Goal: Information Seeking & Learning: Learn about a topic

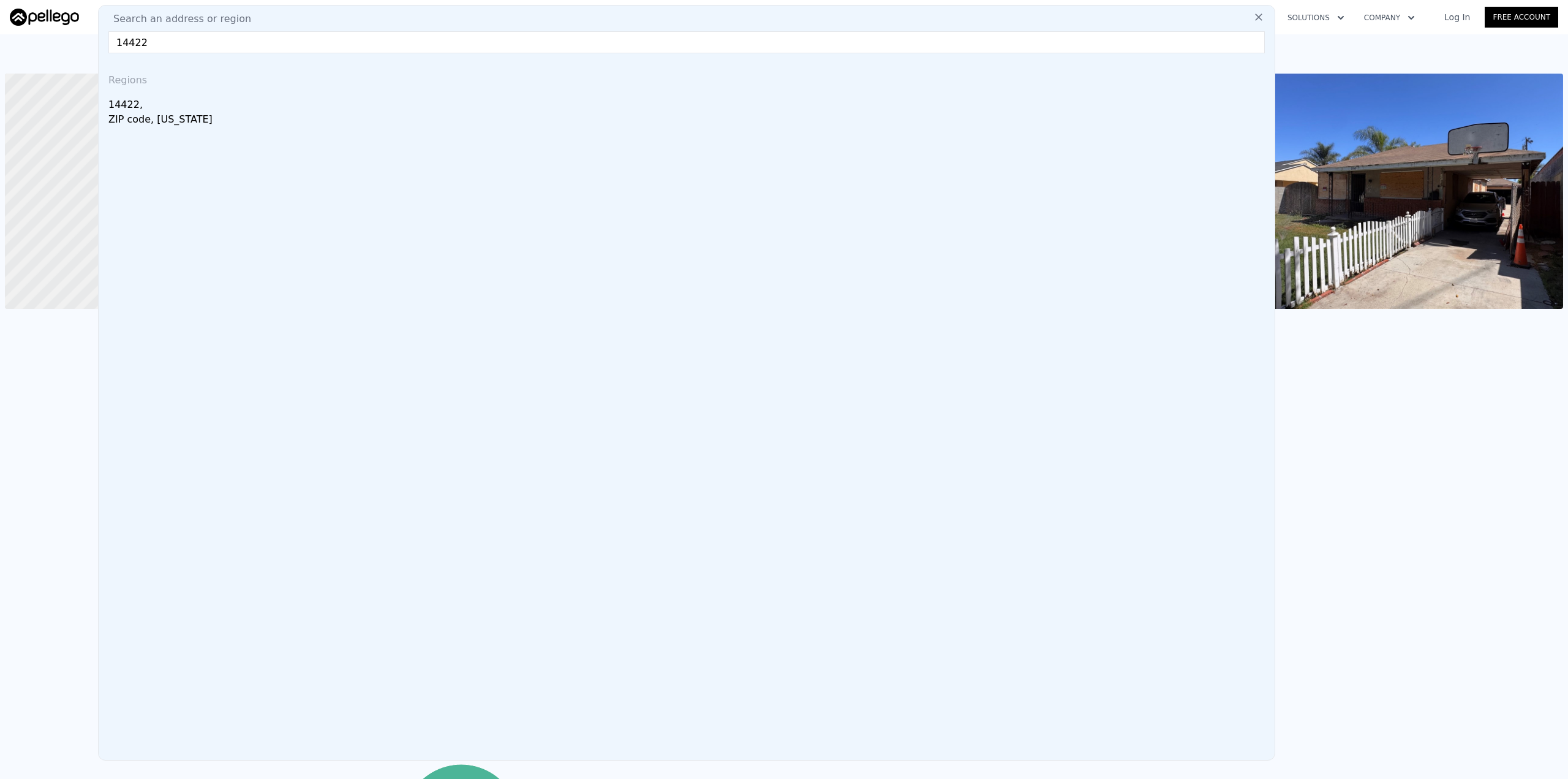
click at [132, 45] on input "14422" at bounding box center [686, 42] width 1156 height 22
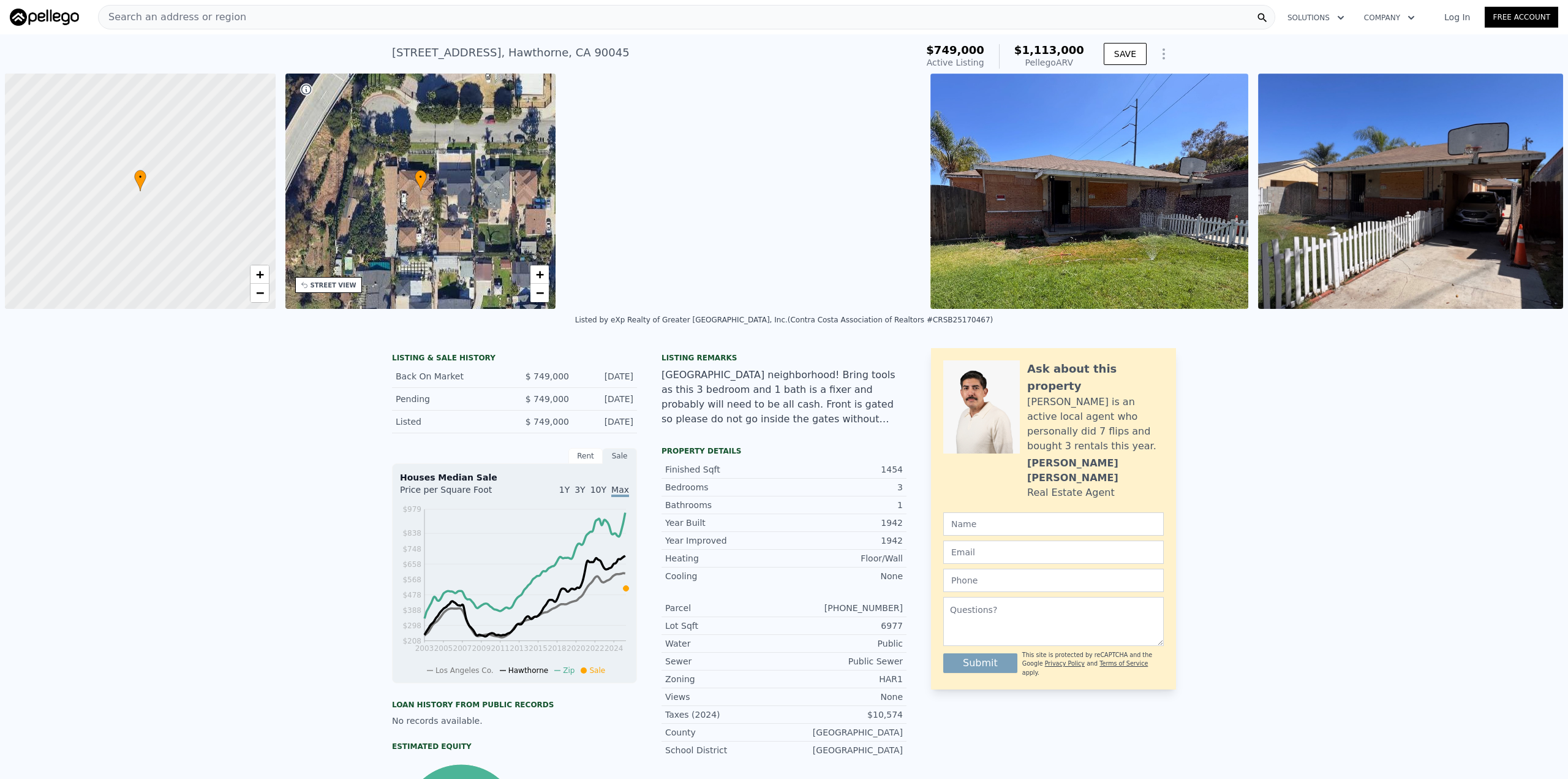
click at [75, 49] on div "[STREET_ADDRESS] Active at $749k (~ARV $1.113m ) $749,000 Active Listing $1,113…" at bounding box center [784, 54] width 1568 height 39
click at [692, 13] on div "Search an address or region" at bounding box center [686, 17] width 1177 height 24
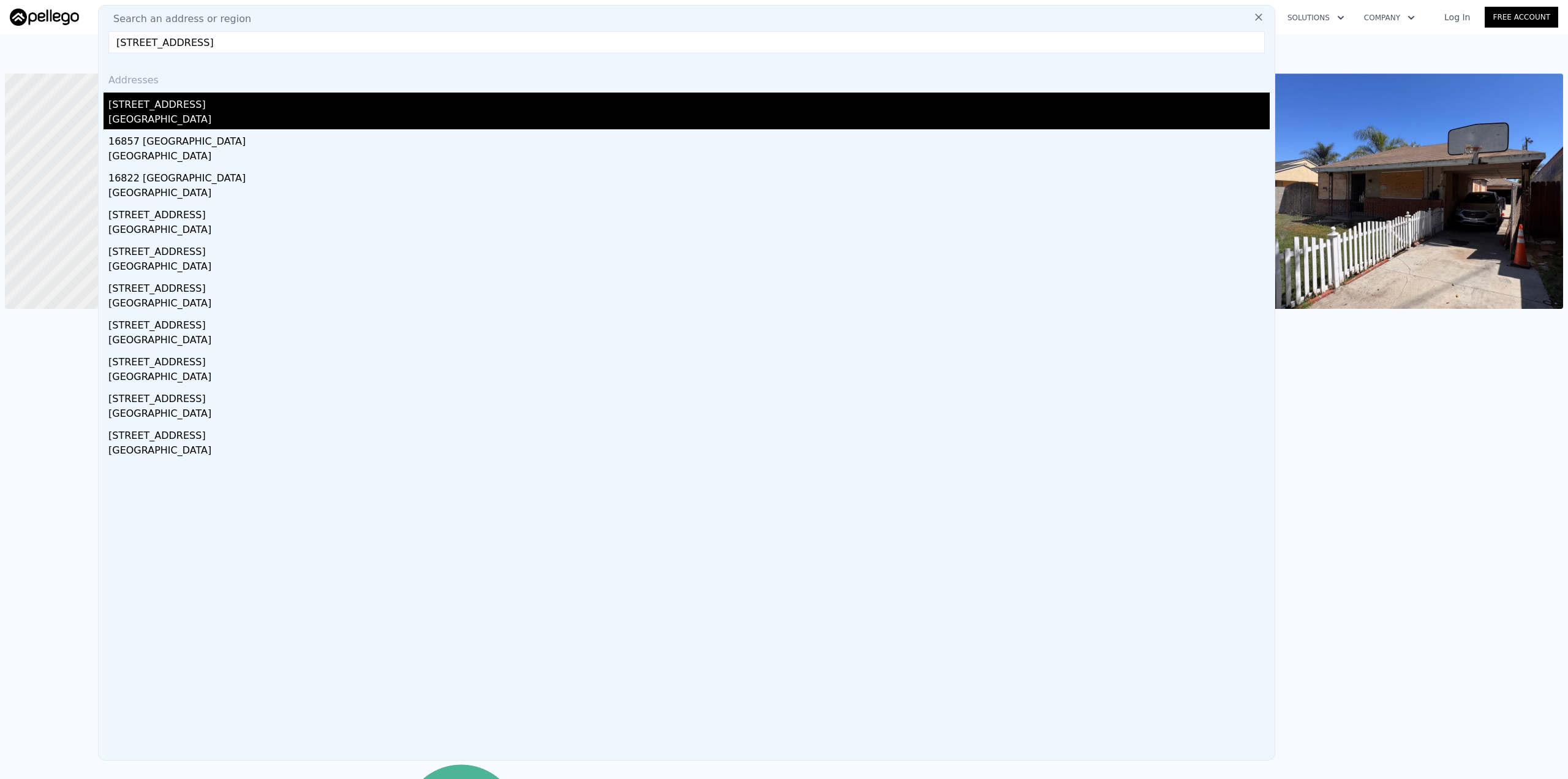
type input "[STREET_ADDRESS]"
click at [328, 105] on div "[STREET_ADDRESS]" at bounding box center [689, 102] width 1161 height 20
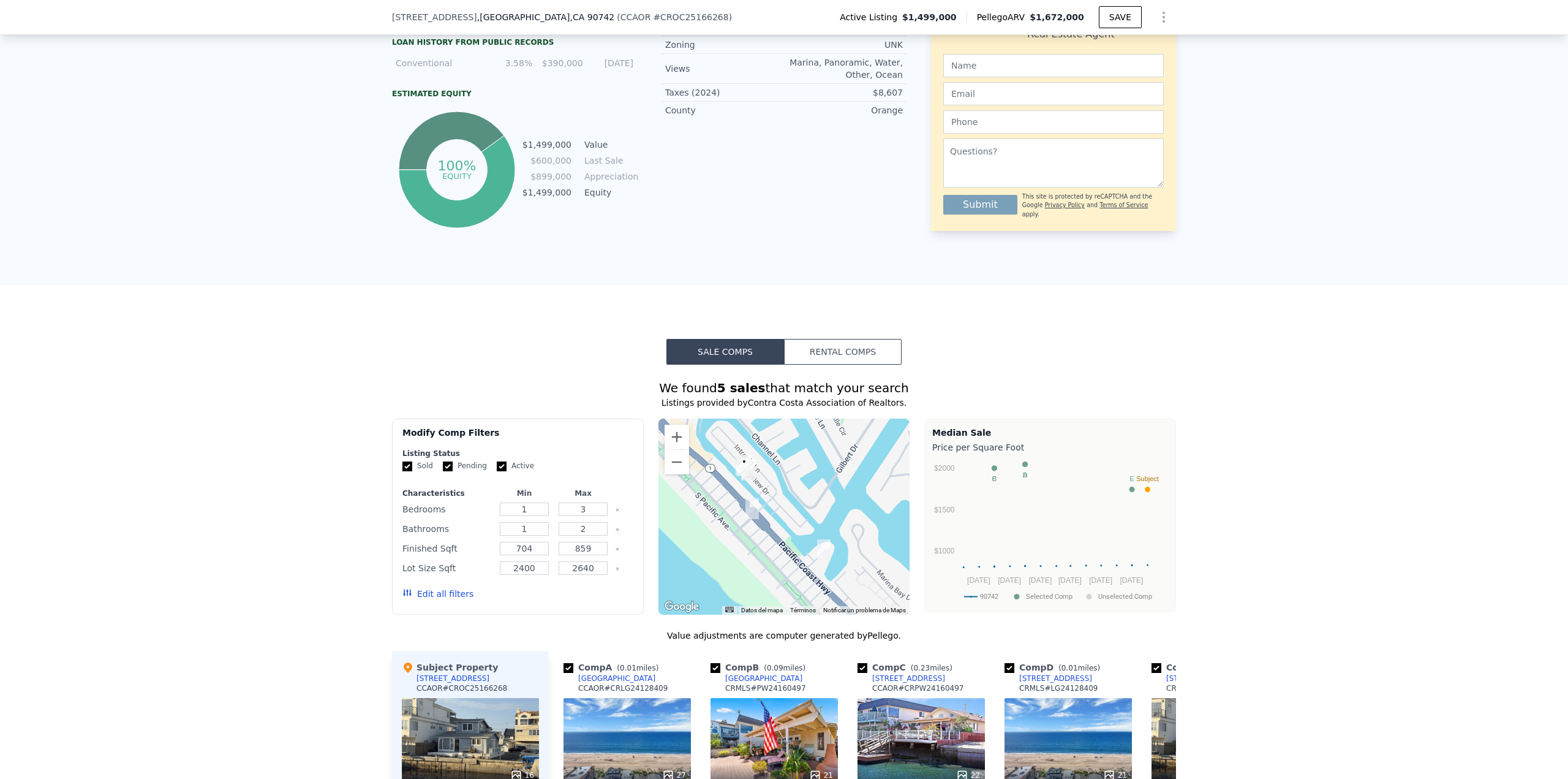
scroll to position [1038, 0]
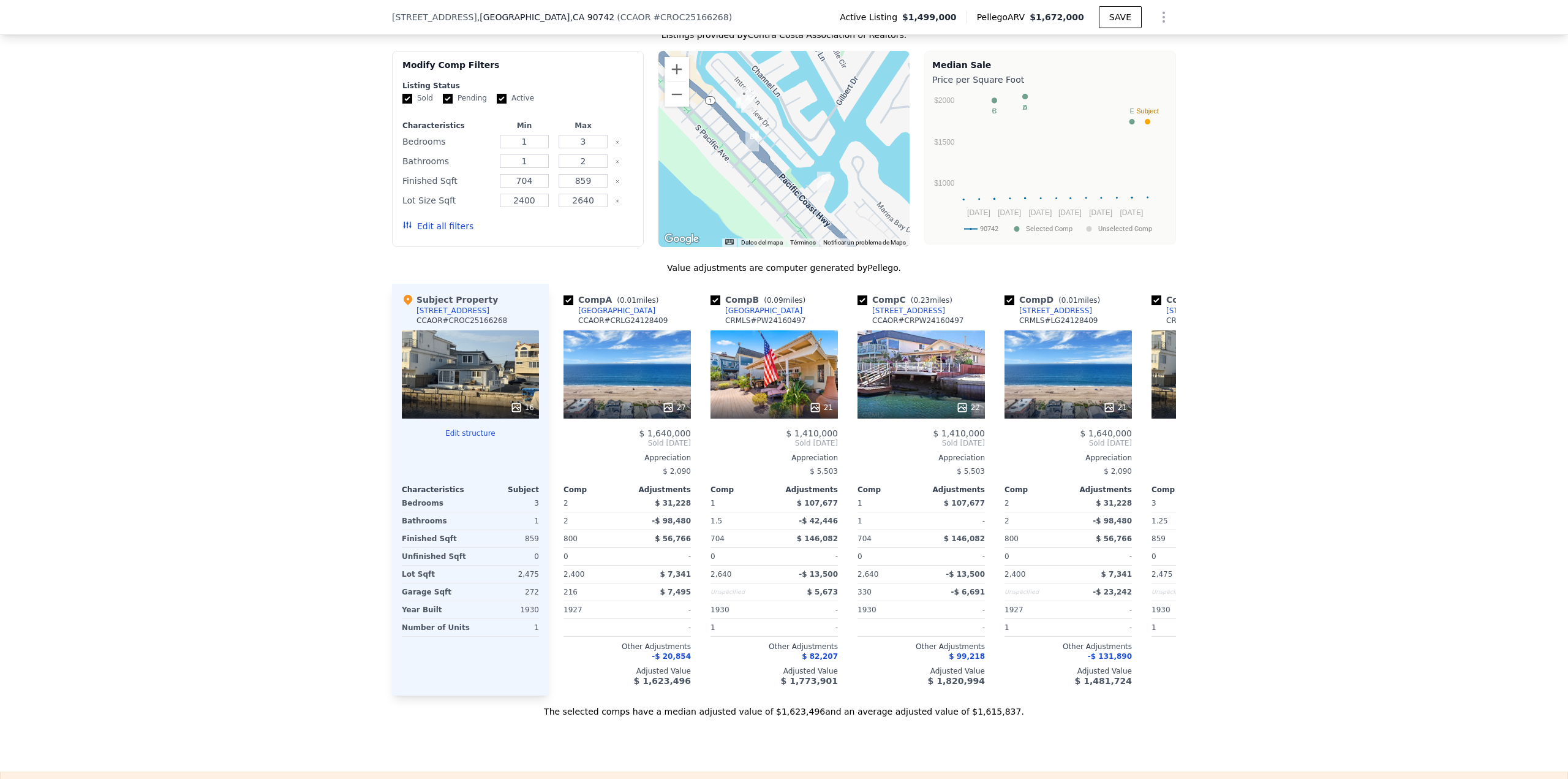
click at [497, 103] on input "Active" at bounding box center [502, 99] width 10 height 10
checkbox input "false"
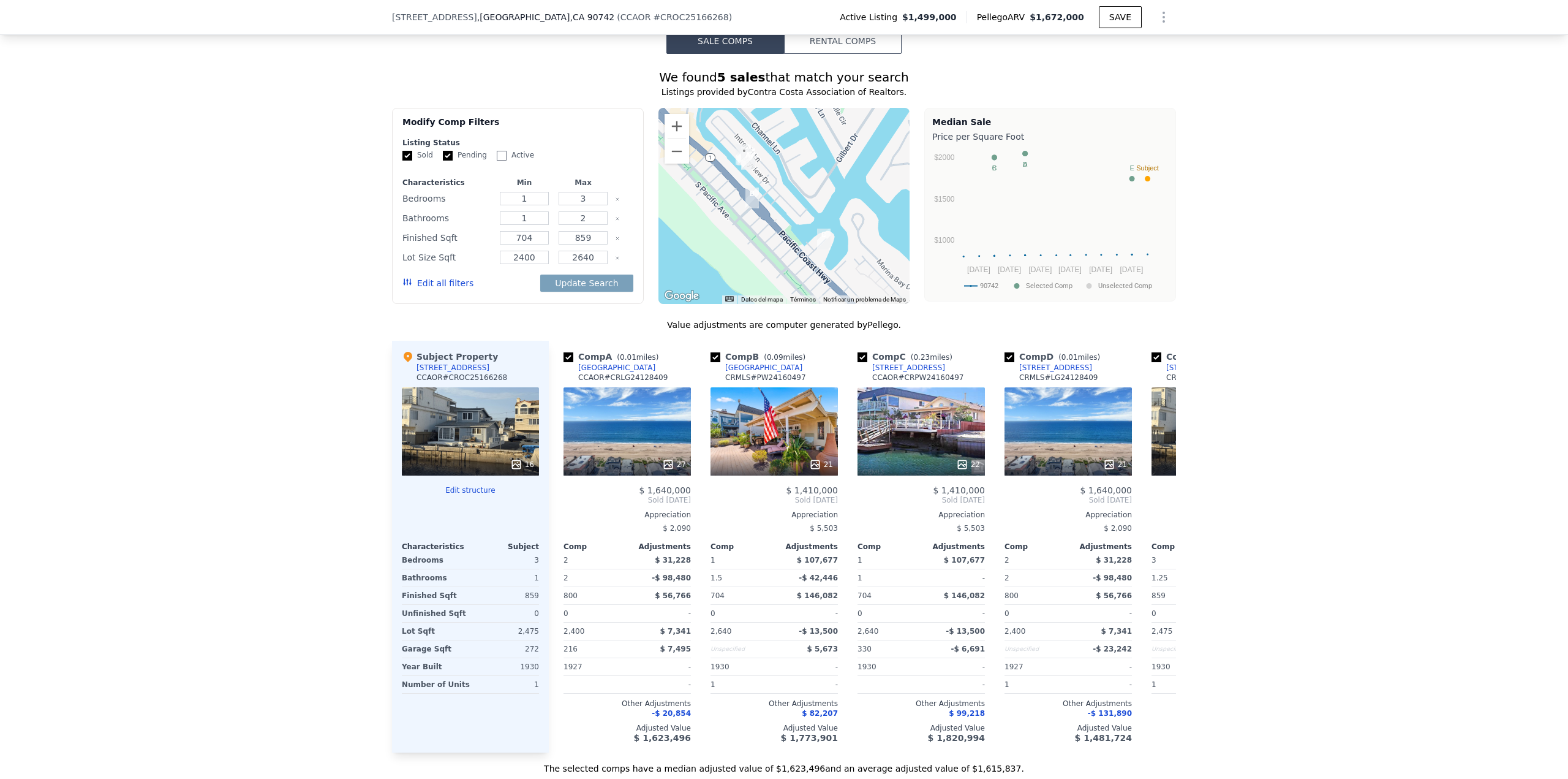
scroll to position [976, 0]
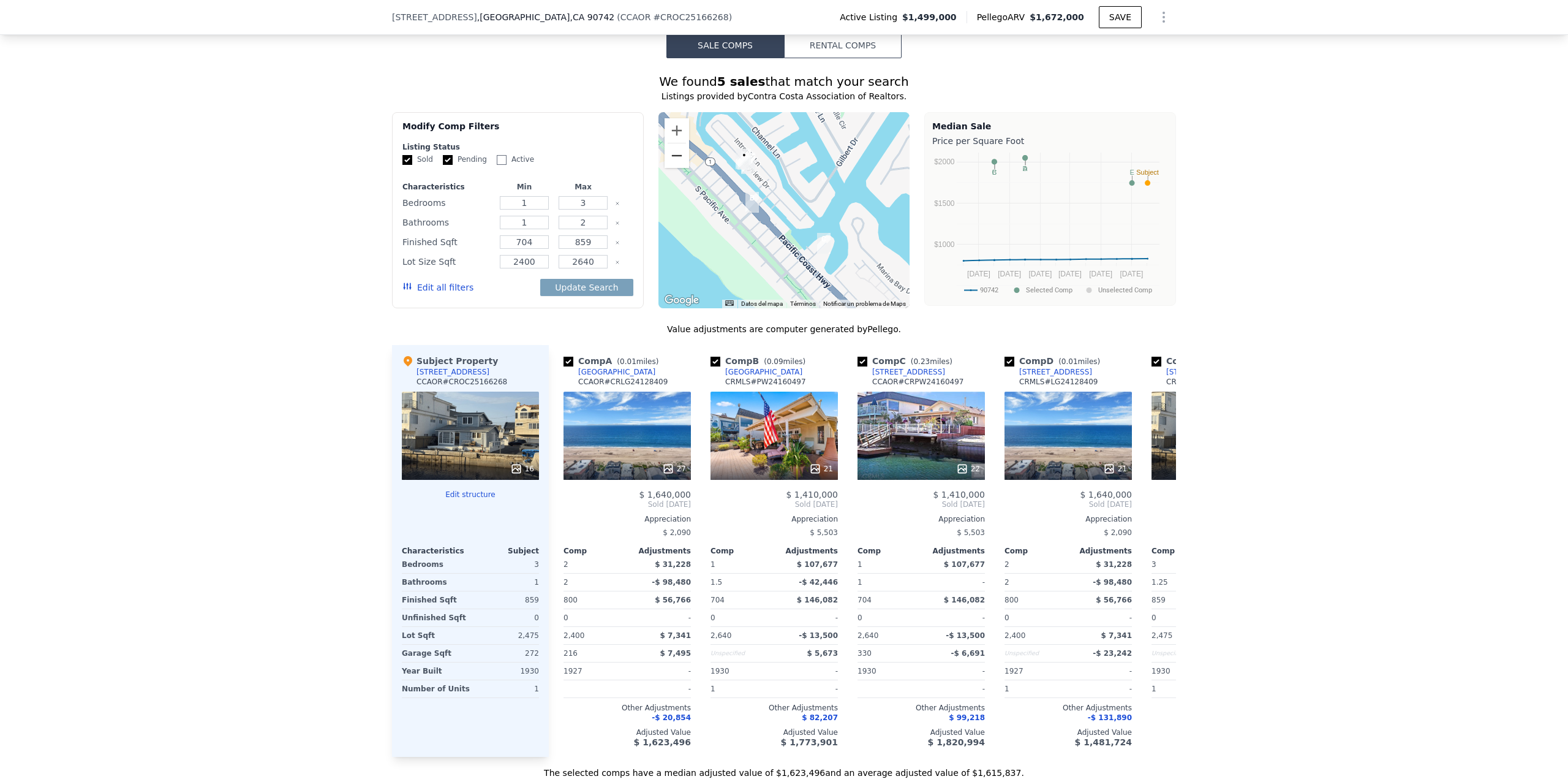
click at [673, 160] on button "Reducir" at bounding box center [676, 155] width 24 height 24
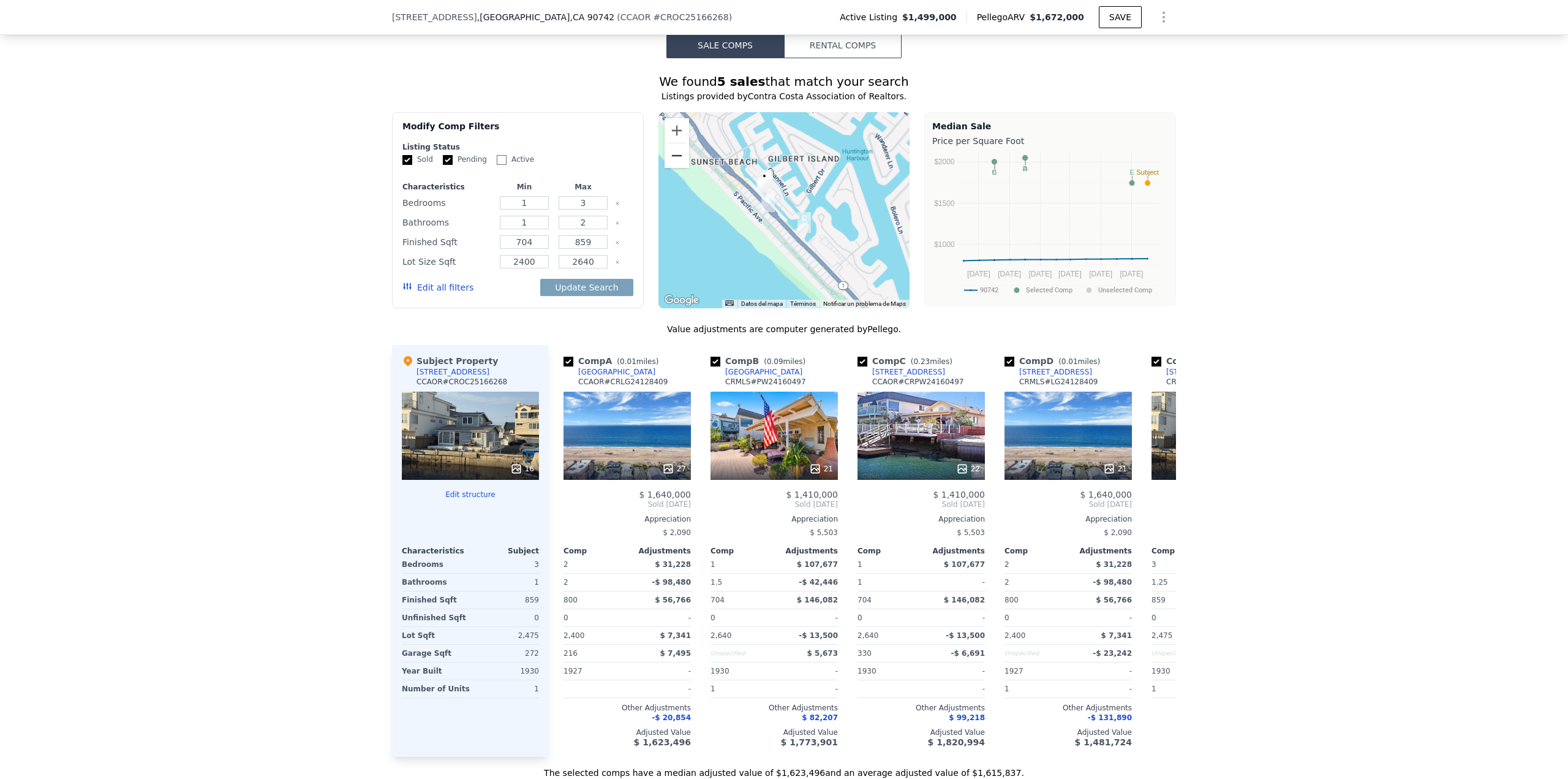
click at [673, 160] on button "Reducir" at bounding box center [676, 155] width 24 height 24
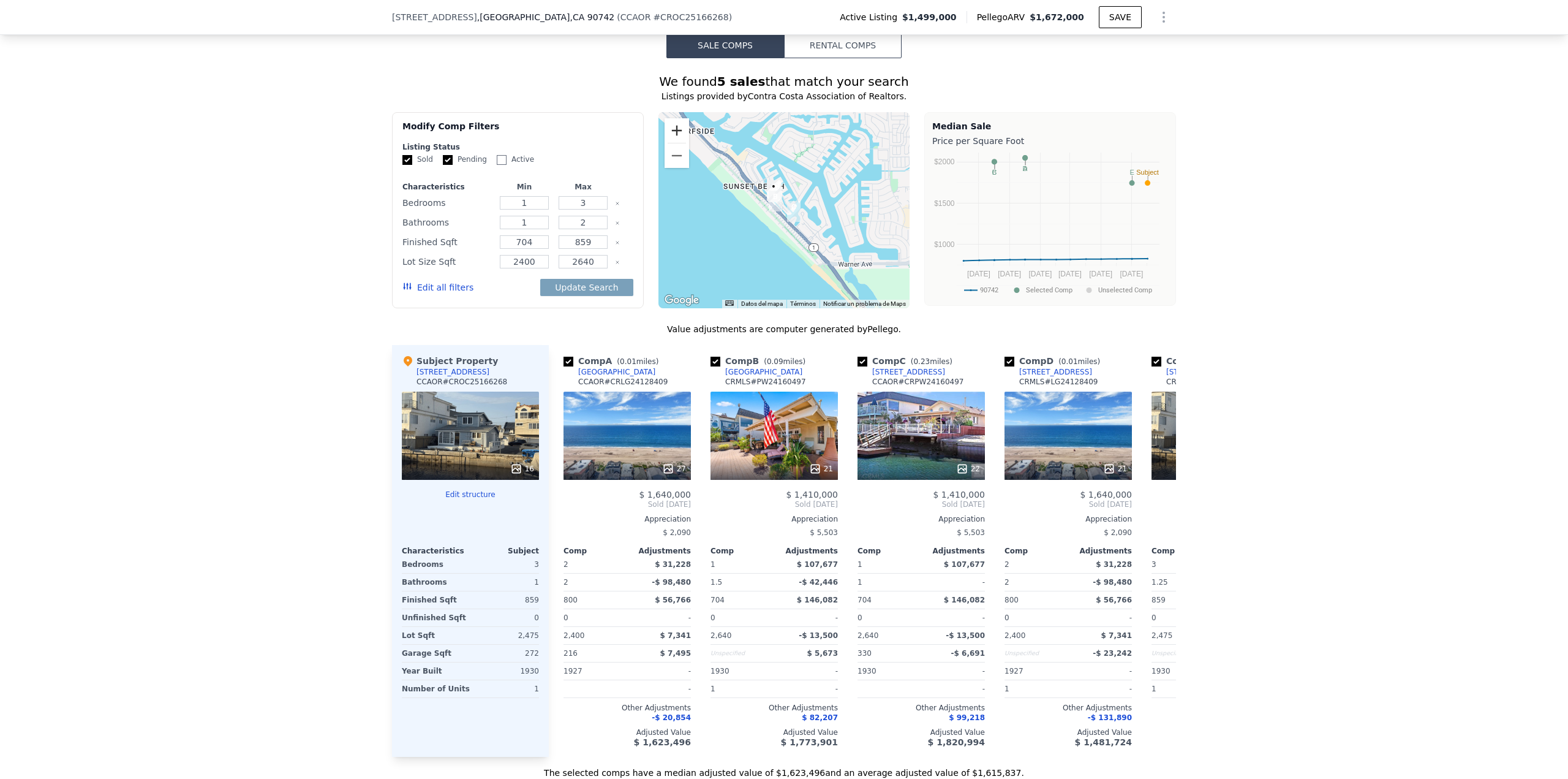
click at [671, 137] on button "Ampliar" at bounding box center [676, 130] width 24 height 24
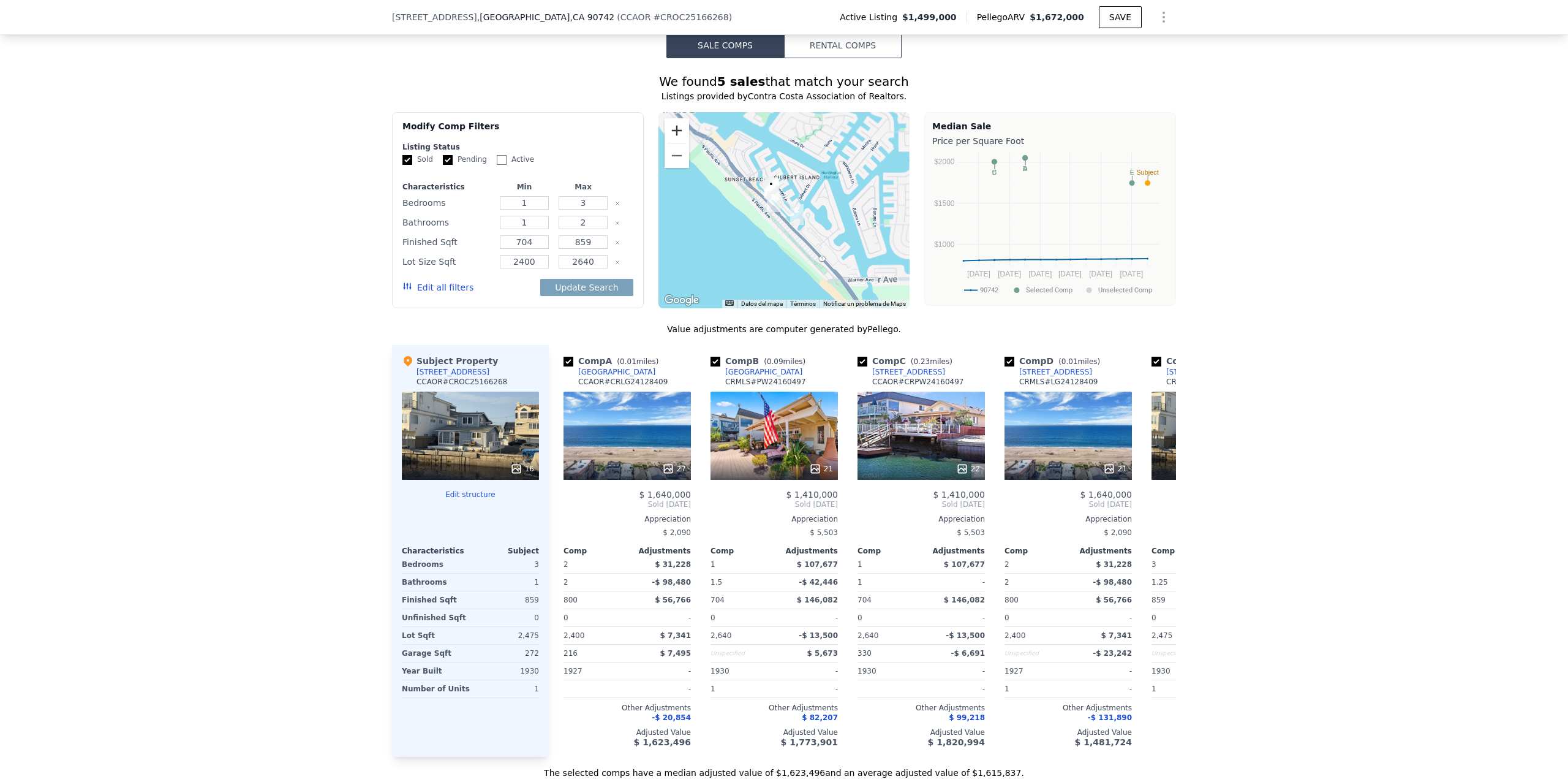
click at [671, 137] on button "Ampliar" at bounding box center [676, 130] width 24 height 24
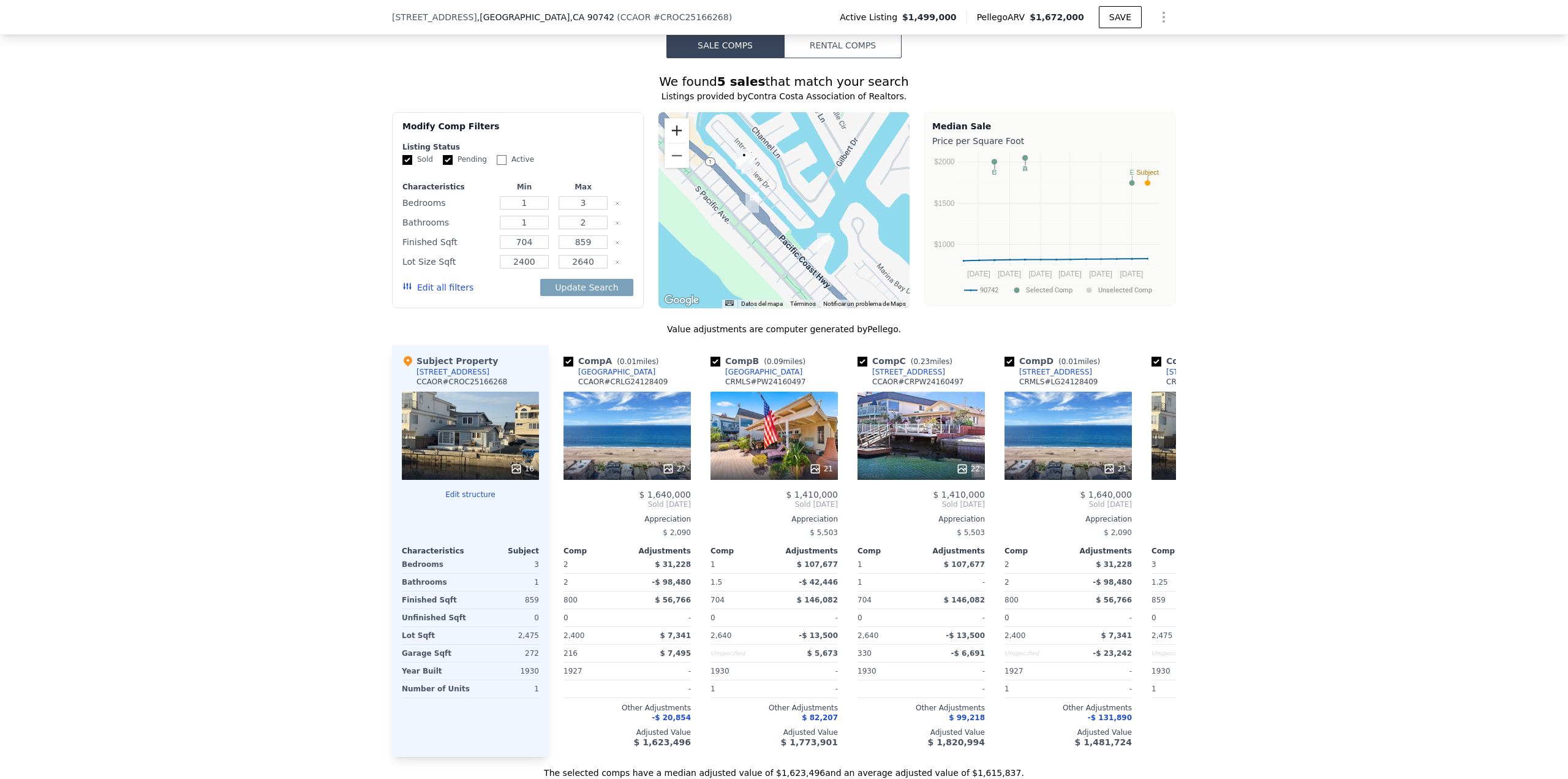
click at [676, 139] on button "Ampliar" at bounding box center [676, 130] width 24 height 24
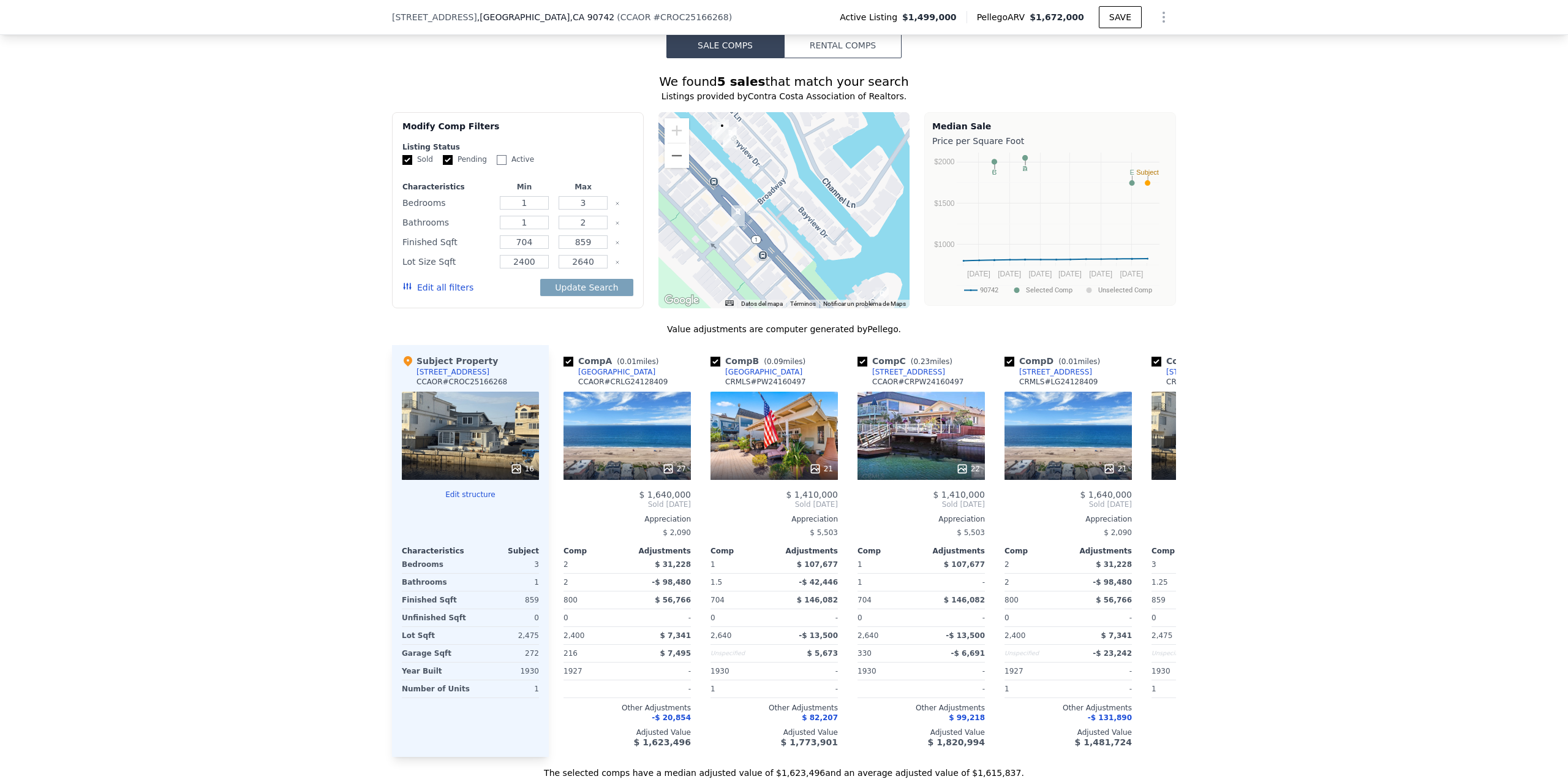
drag, startPoint x: 736, startPoint y: 163, endPoint x: 764, endPoint y: 184, distance: 35.0
click at [764, 184] on div at bounding box center [784, 210] width 252 height 196
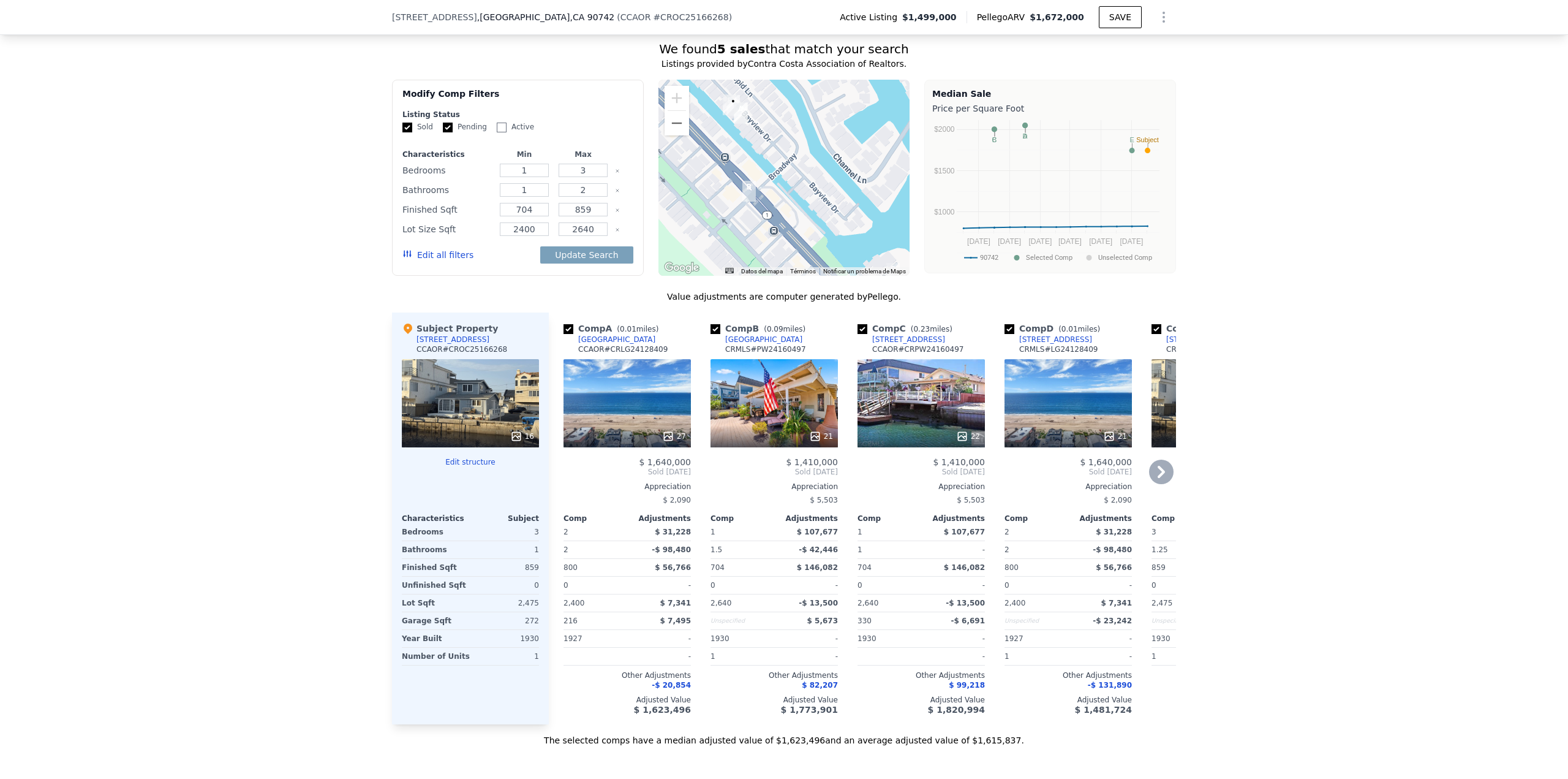
scroll to position [1038, 0]
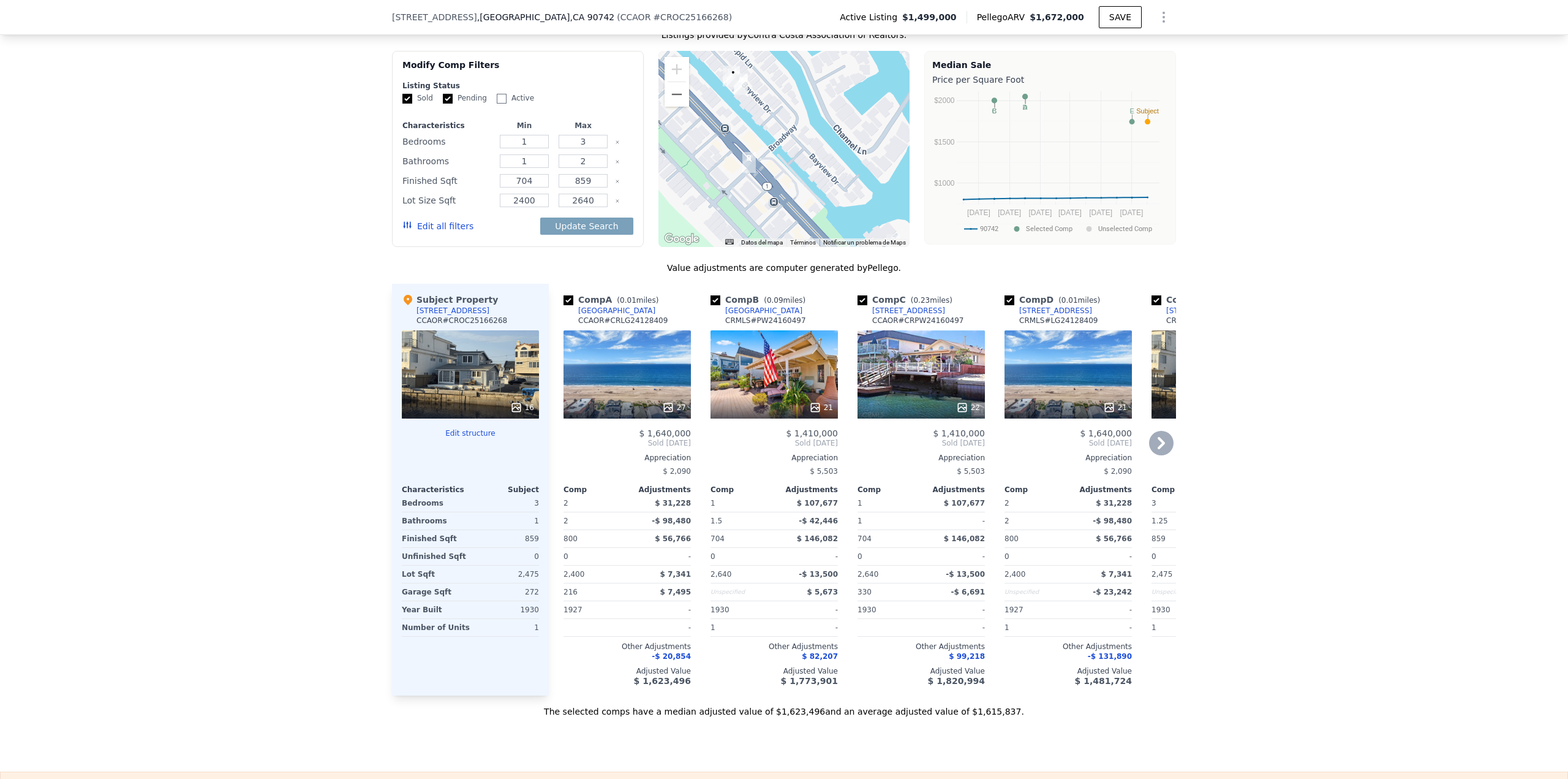
click at [655, 388] on div "27" at bounding box center [626, 374] width 128 height 88
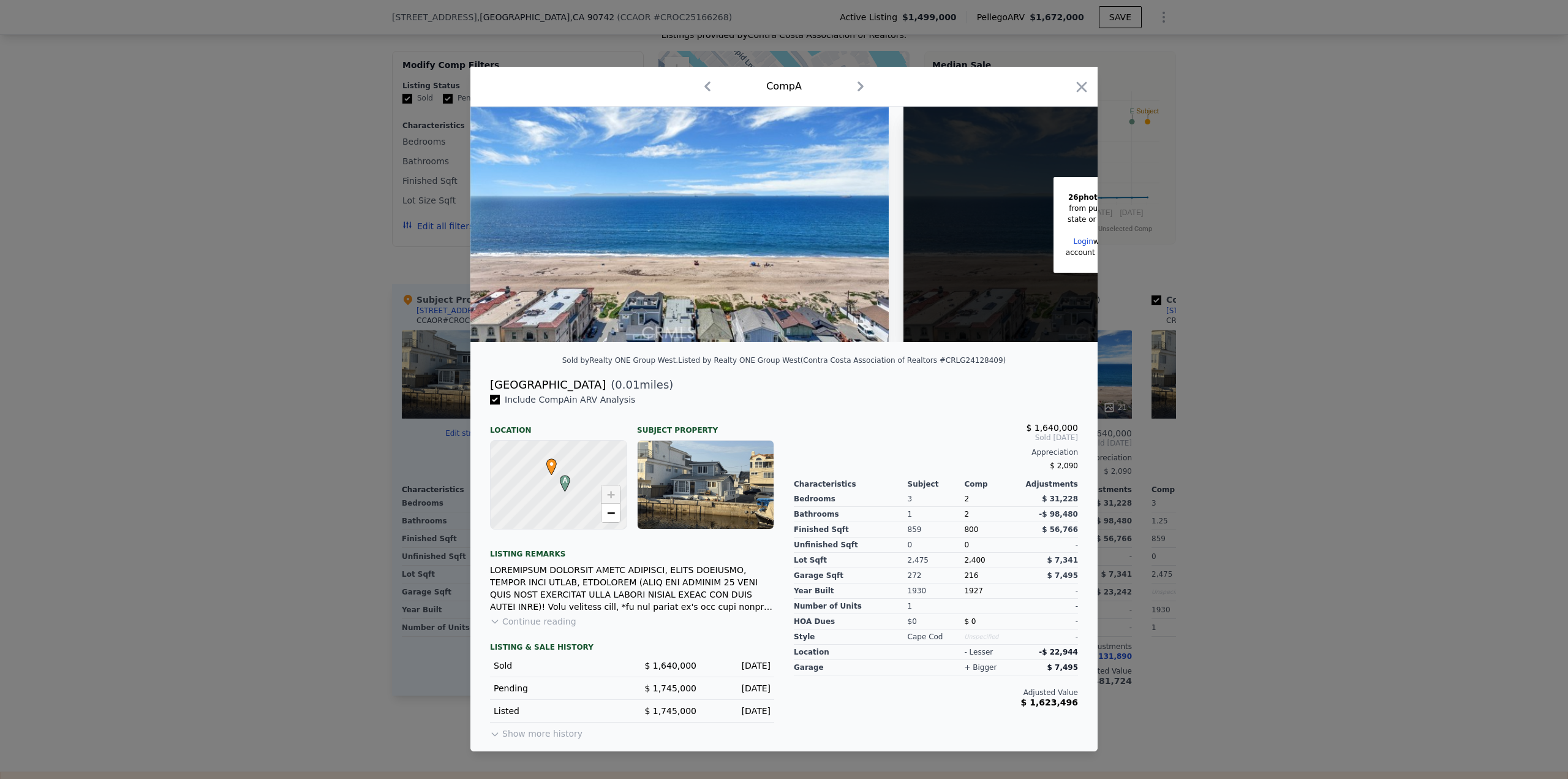
click at [1295, 456] on div at bounding box center [784, 390] width 1568 height 779
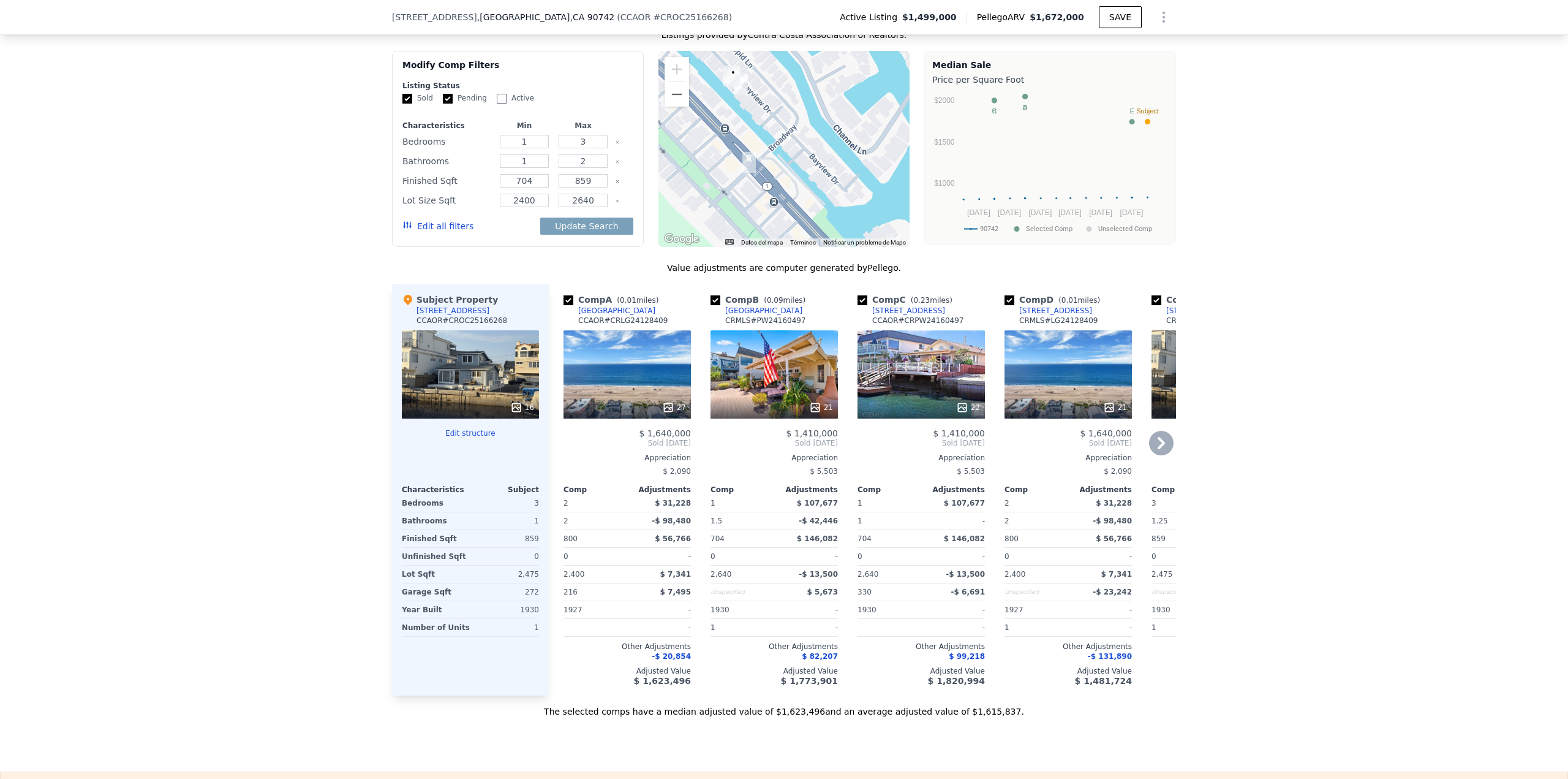
click at [760, 370] on div "21" at bounding box center [774, 374] width 128 height 88
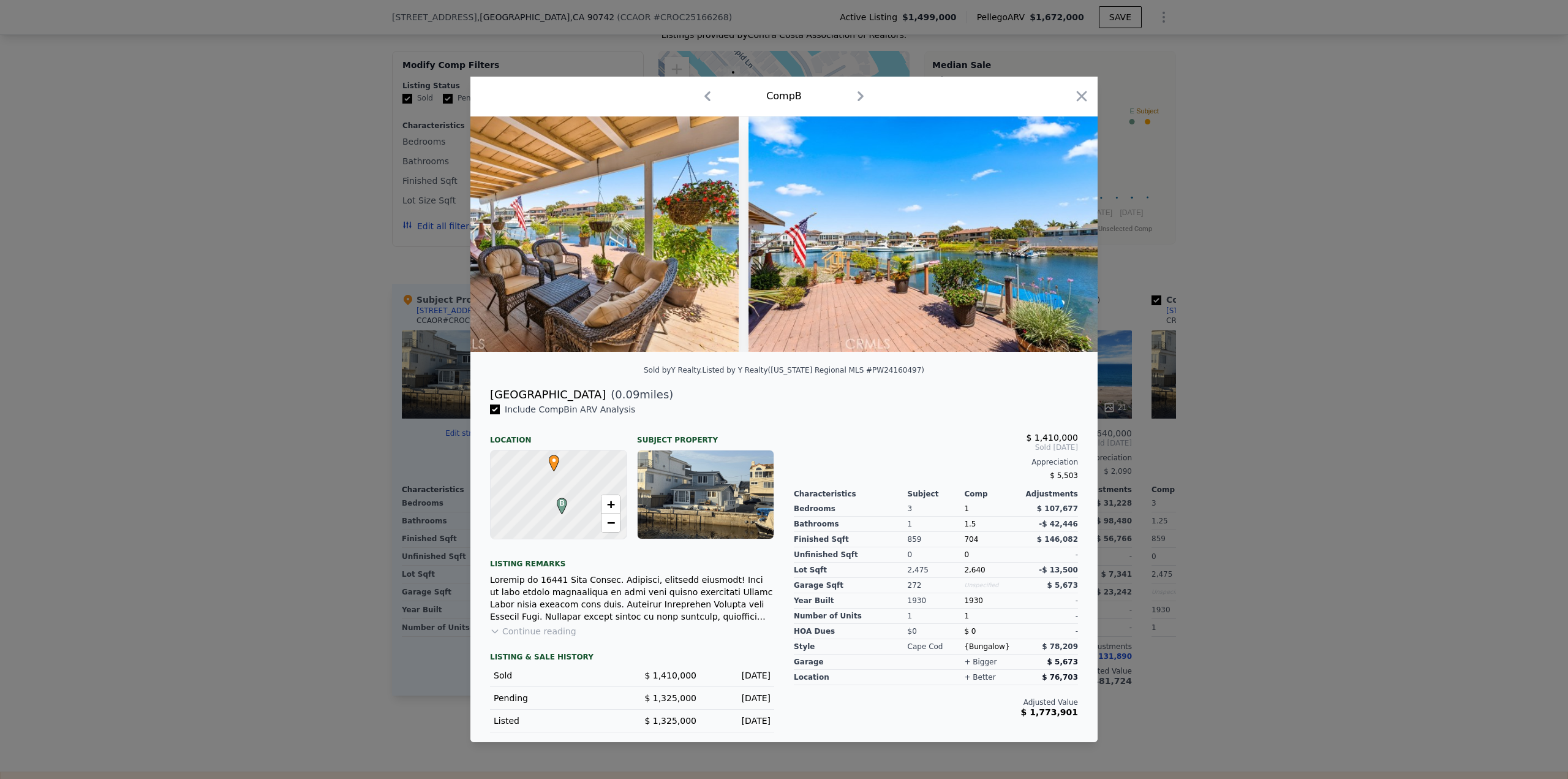
scroll to position [0, 6225]
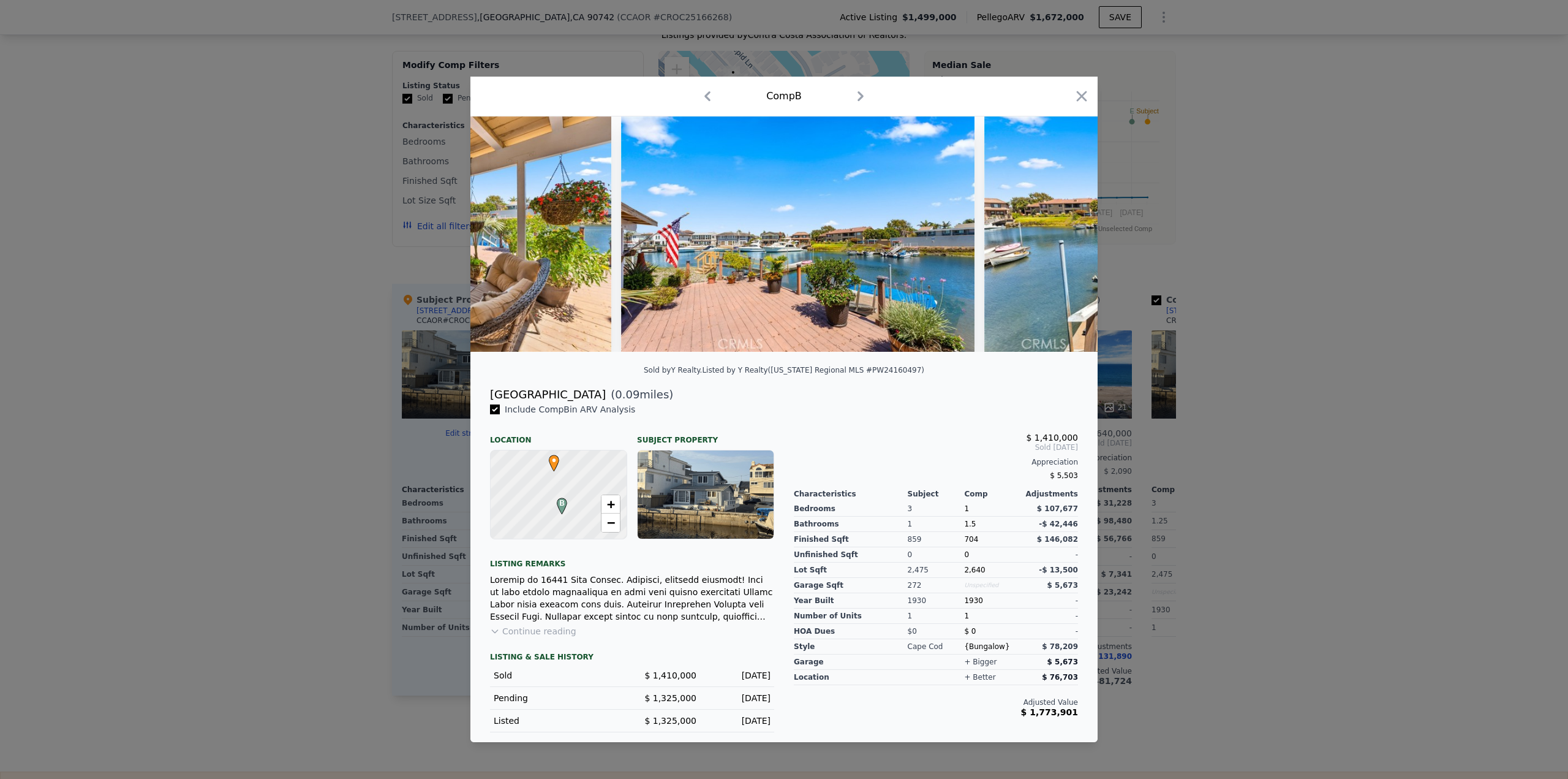
click at [1371, 352] on div at bounding box center [784, 390] width 1568 height 779
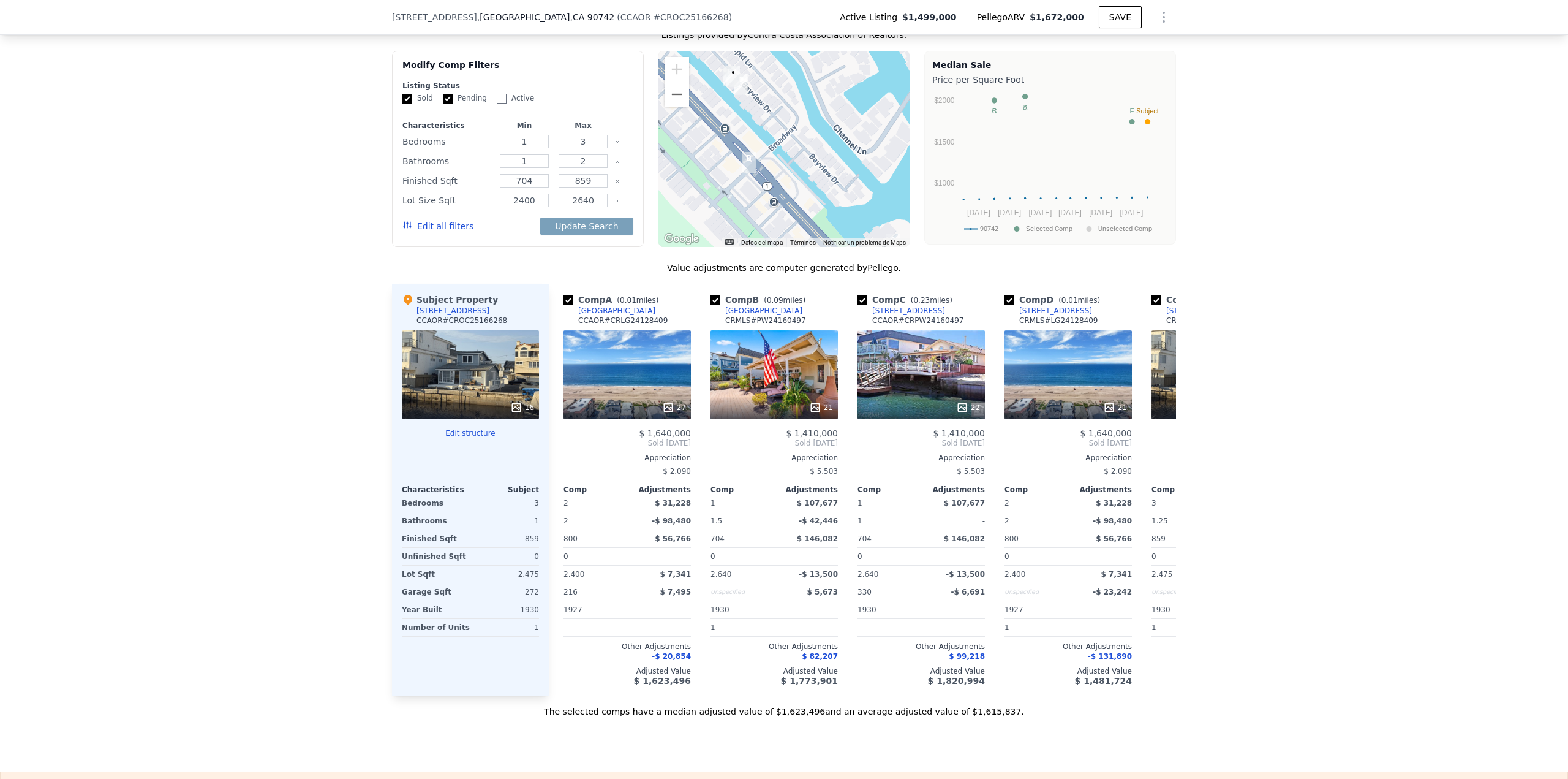
drag, startPoint x: 1037, startPoint y: 18, endPoint x: 1081, endPoint y: 20, distance: 44.0
click at [1081, 20] on div "Pellego ARV $1,672,000" at bounding box center [1030, 17] width 107 height 13
copy div "$1,672,000"
click at [1111, 13] on button "SAVE" at bounding box center [1120, 17] width 43 height 22
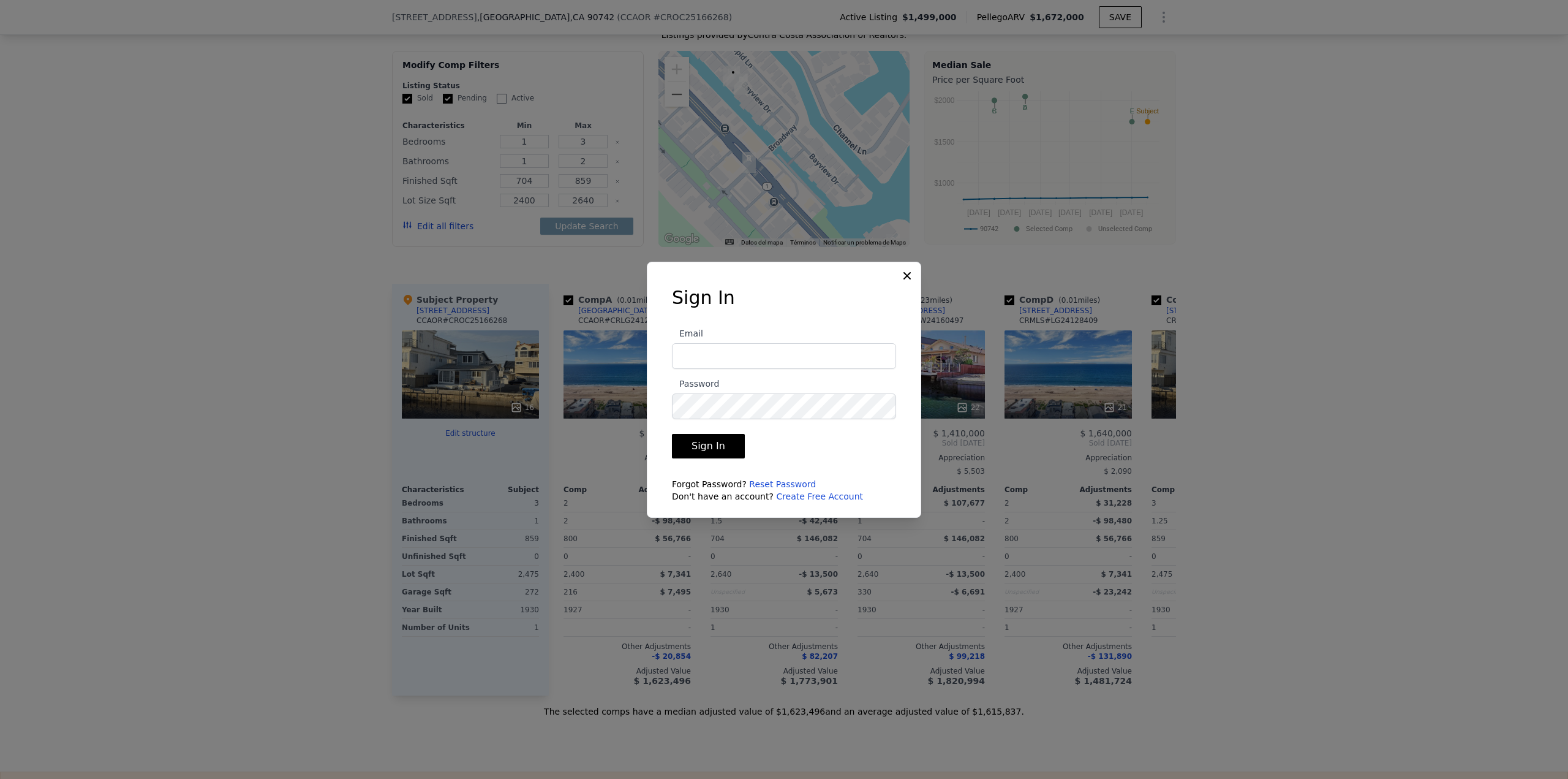
click at [908, 273] on icon at bounding box center [906, 275] width 13 height 13
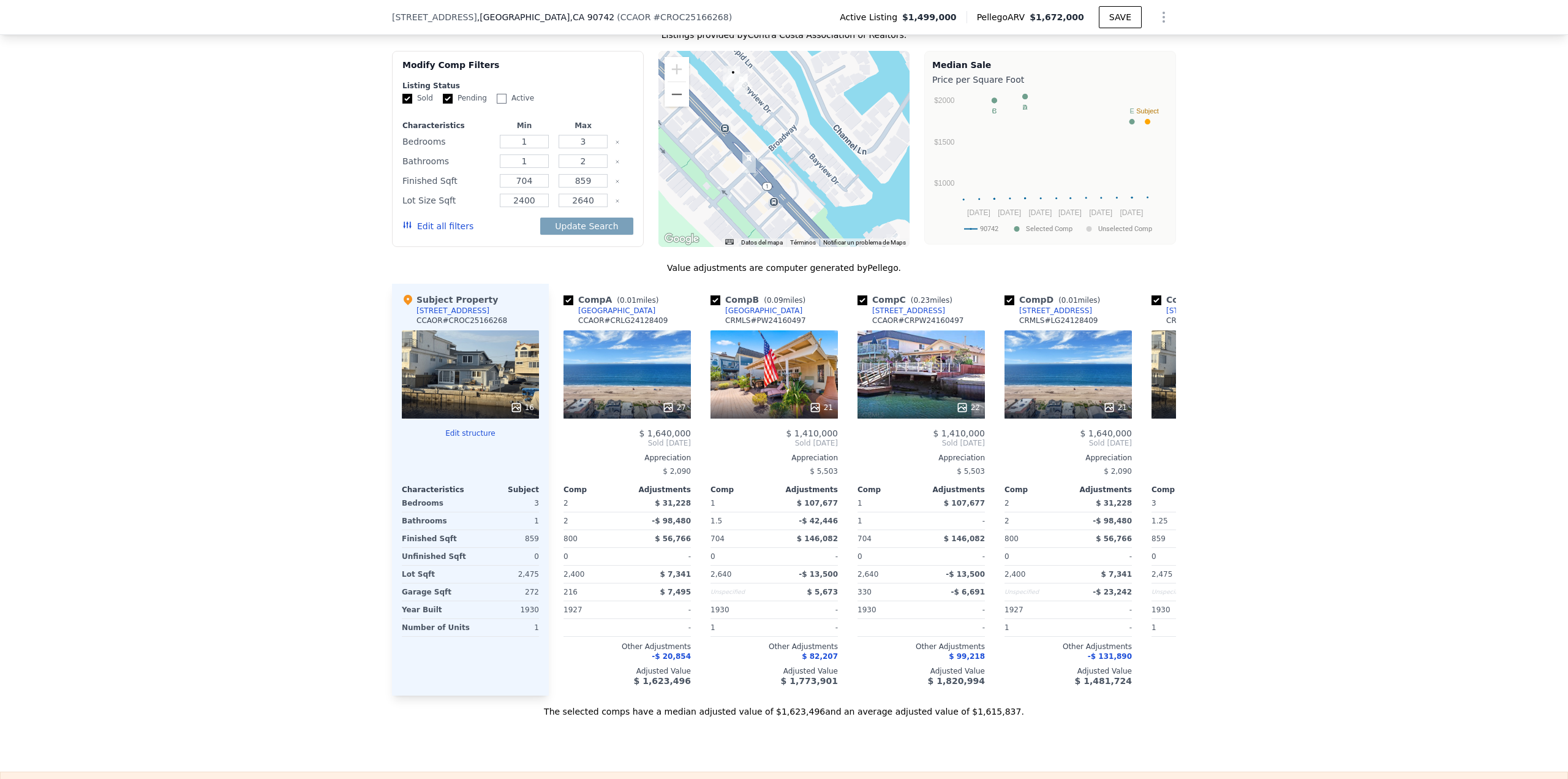
click at [1160, 10] on icon "Show Options" at bounding box center [1163, 17] width 15 height 15
